Goal: Download file/media

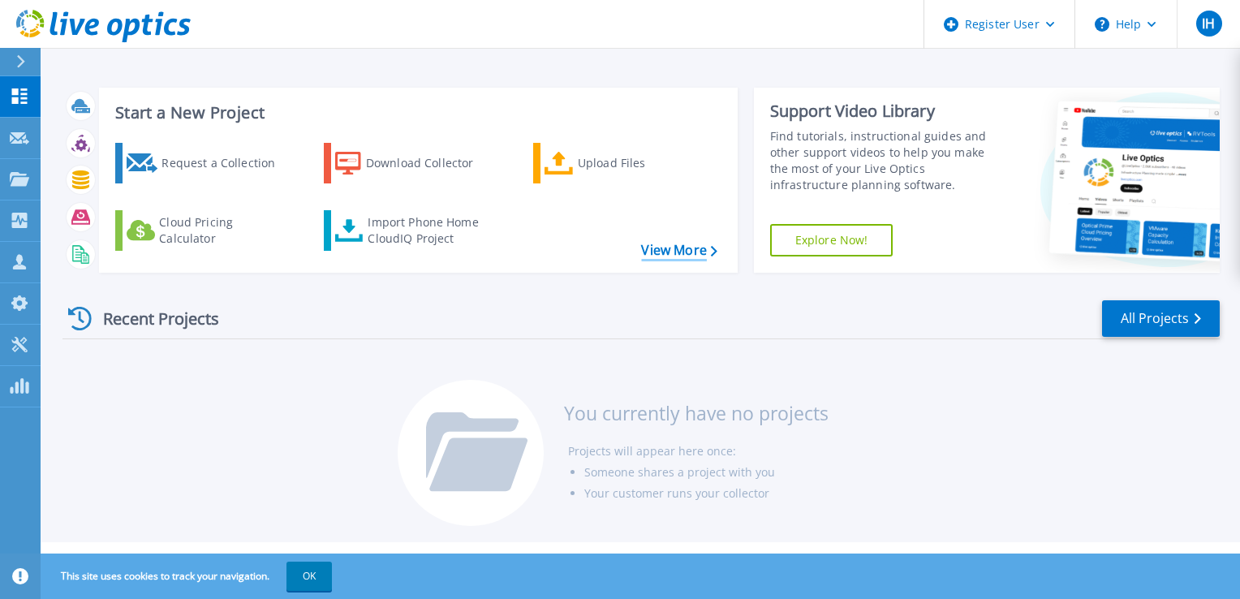
click at [709, 253] on link "View More" at bounding box center [678, 250] width 75 height 15
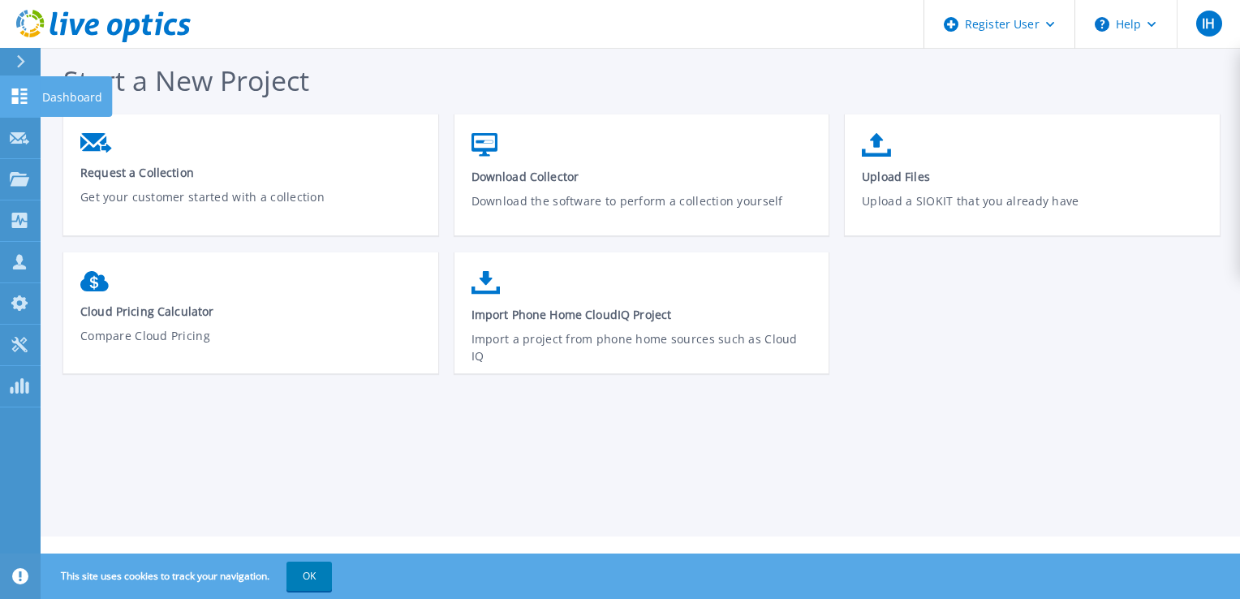
click at [24, 86] on link "Dashboard Dashboard" at bounding box center [20, 96] width 41 height 41
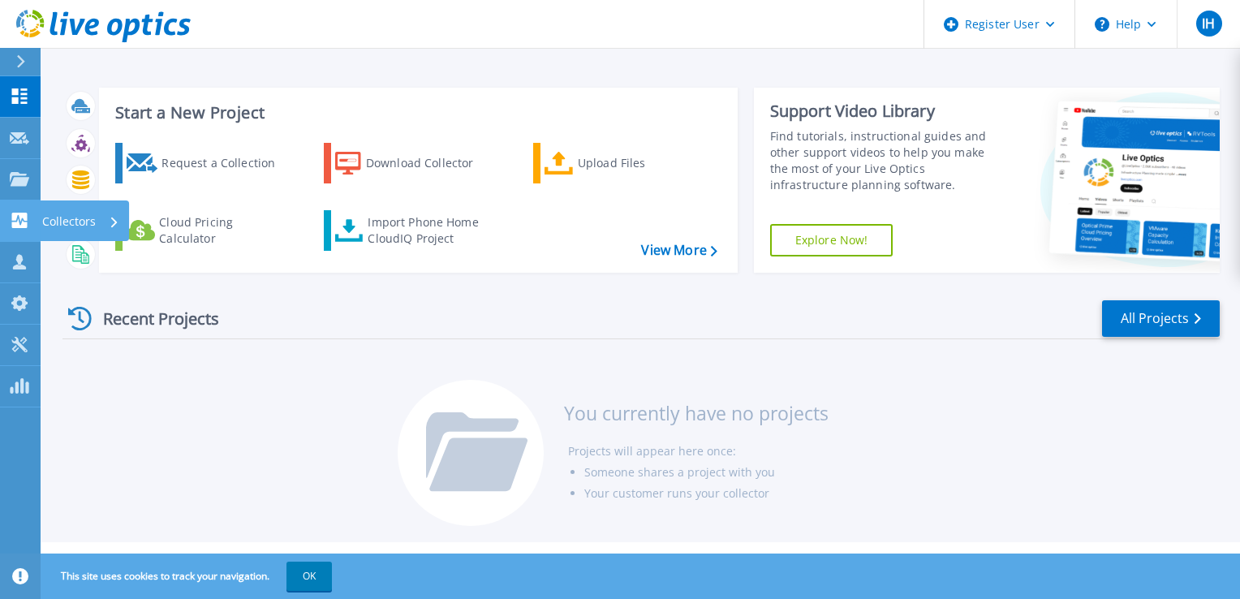
click at [29, 214] on div "Collectors" at bounding box center [53, 220] width 86 height 15
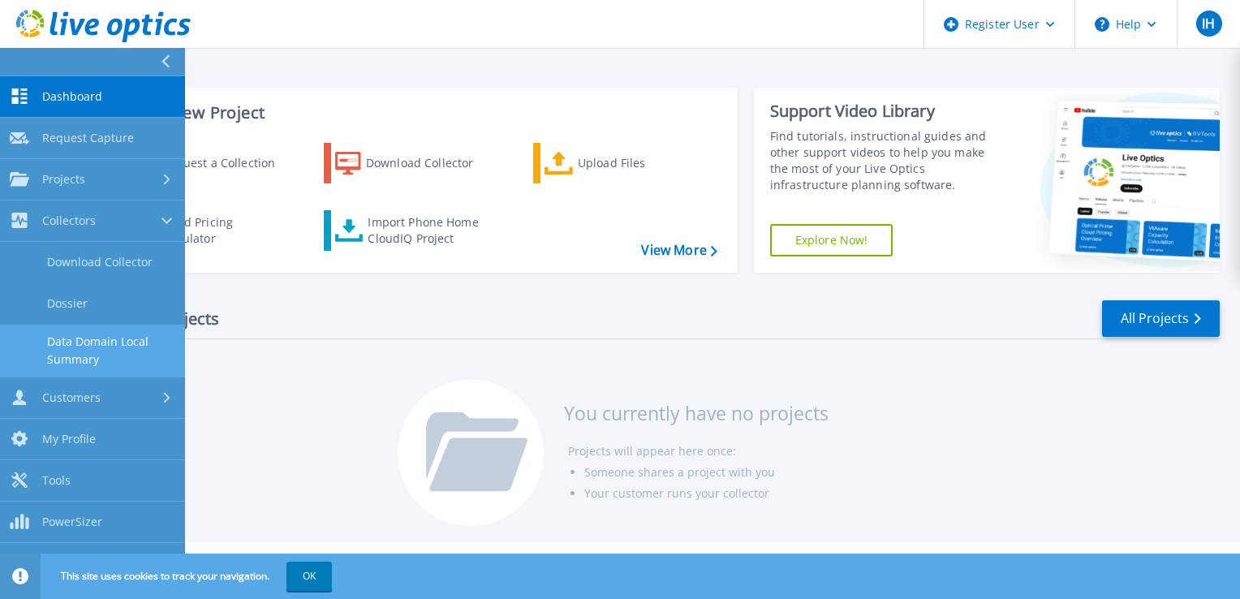
click at [58, 344] on link "Data Domain Local Summary" at bounding box center [92, 351] width 185 height 52
